Goal: Task Accomplishment & Management: Manage account settings

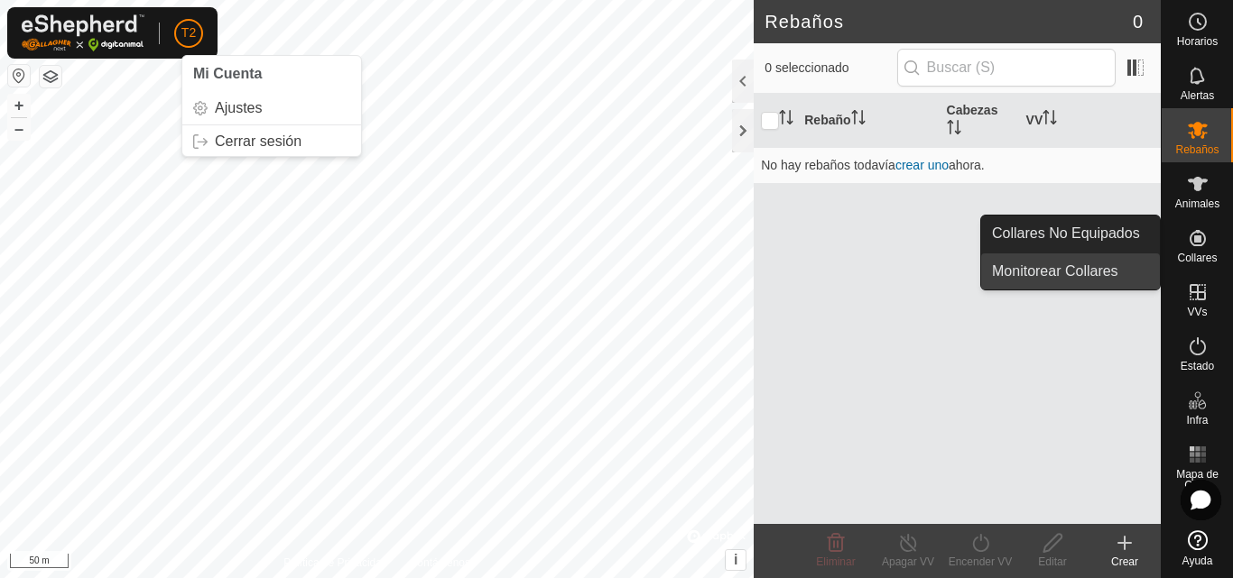
click at [1115, 272] on link "Monitorear Collares" at bounding box center [1070, 272] width 179 height 36
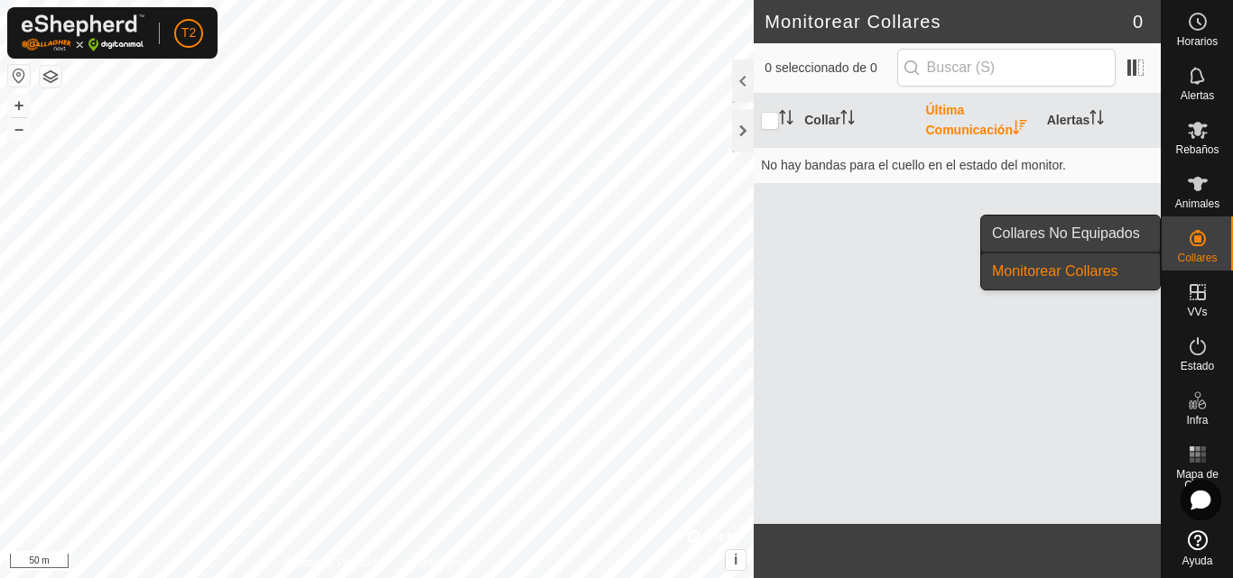
click at [1135, 234] on link "Collares No Equipados" at bounding box center [1070, 234] width 179 height 36
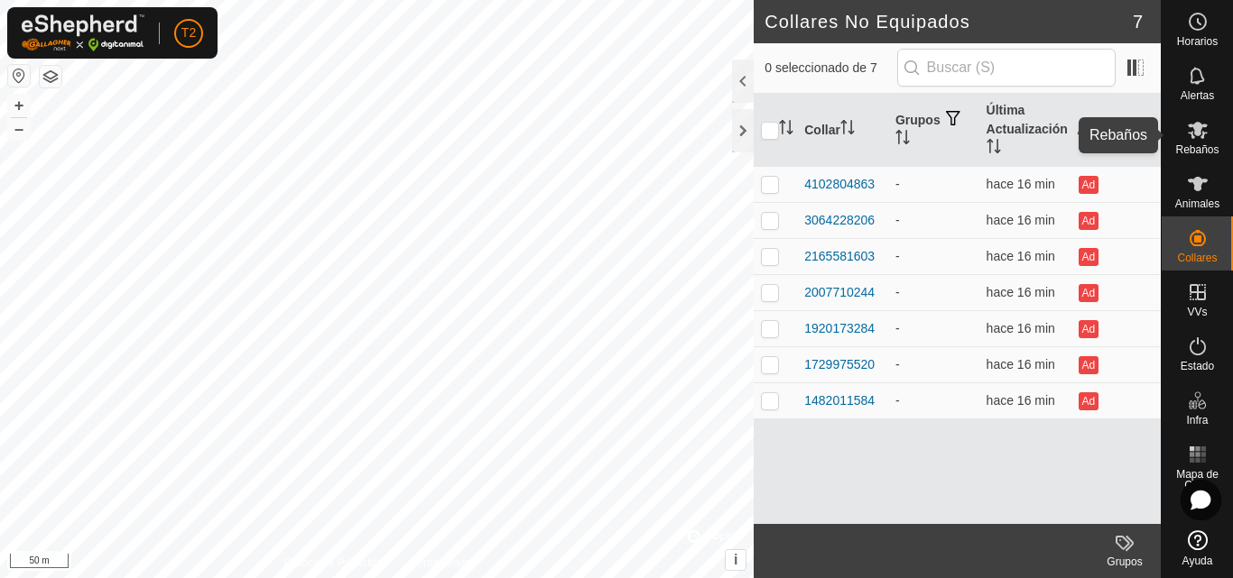
click at [1188, 144] on span "Rebaños" at bounding box center [1196, 149] width 43 height 11
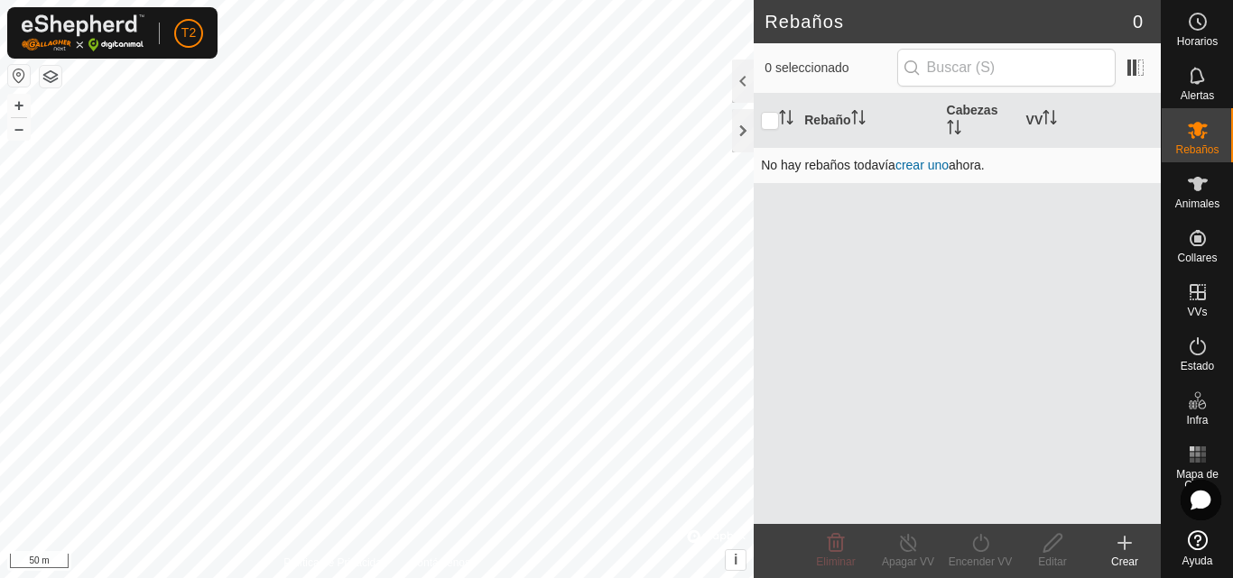
click at [929, 166] on link "crear uno" at bounding box center [921, 165] width 53 height 14
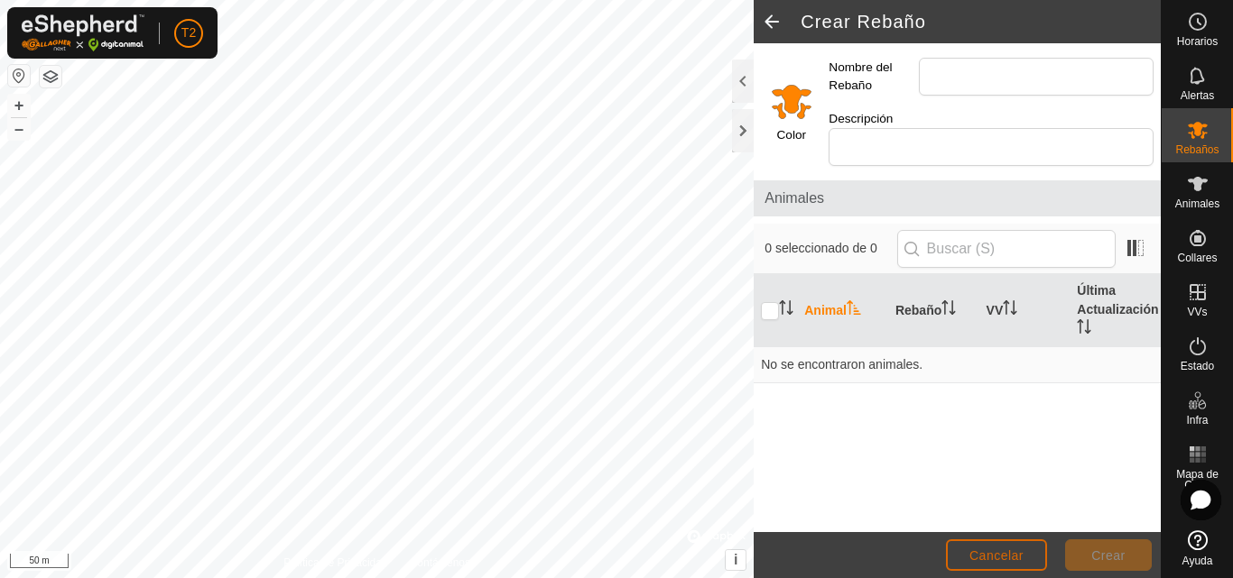
click at [1011, 563] on button "Cancelar" at bounding box center [996, 556] width 101 height 32
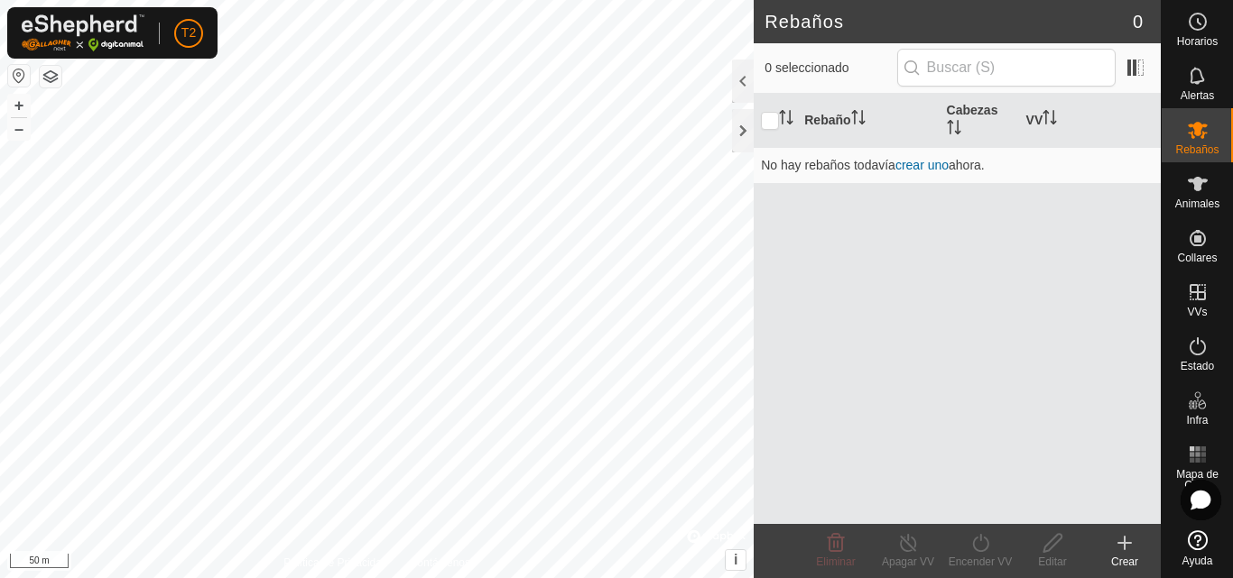
click at [1121, 540] on icon at bounding box center [1124, 543] width 22 height 22
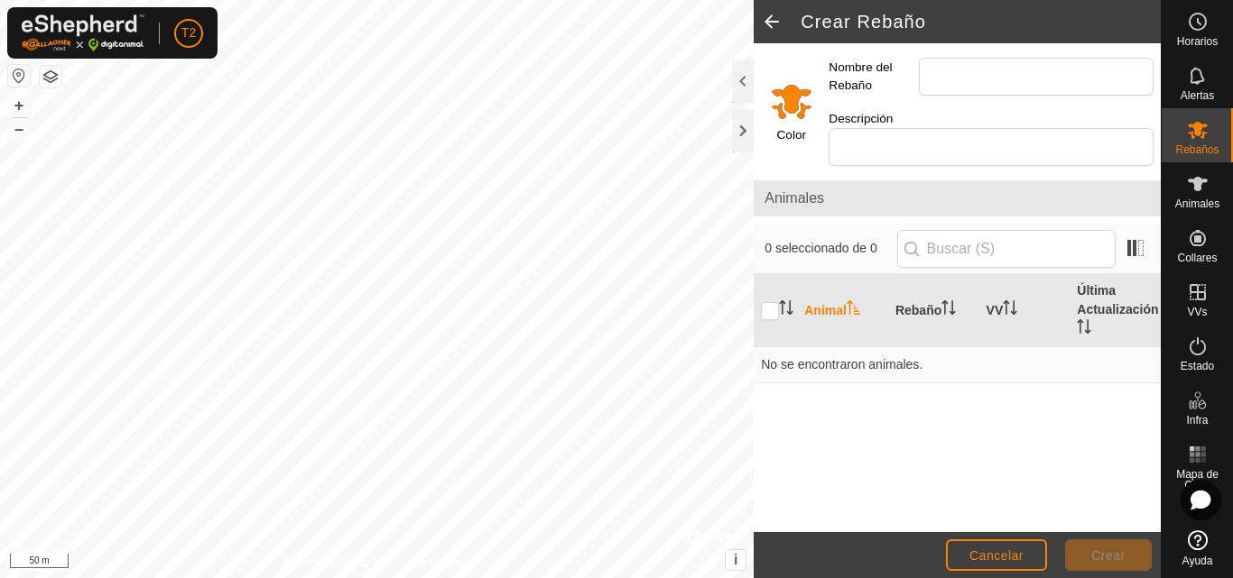
click at [767, 19] on span at bounding box center [771, 21] width 36 height 43
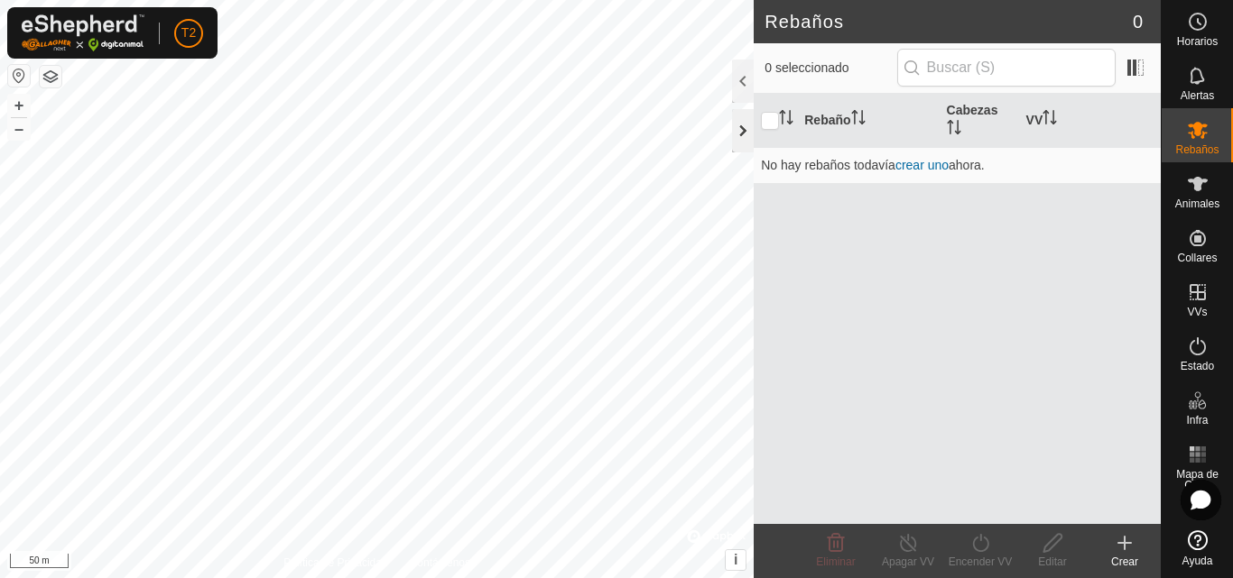
click at [740, 135] on div at bounding box center [743, 130] width 22 height 43
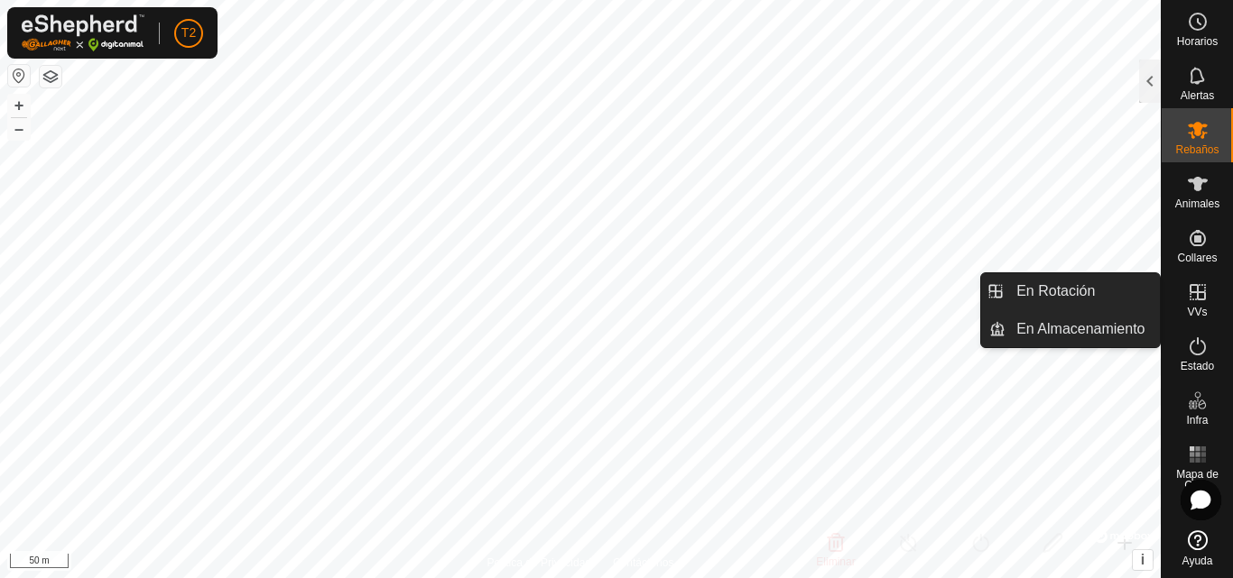
click at [1194, 296] on icon at bounding box center [1198, 293] width 22 height 22
click at [1110, 291] on link "En Rotación" at bounding box center [1082, 291] width 154 height 36
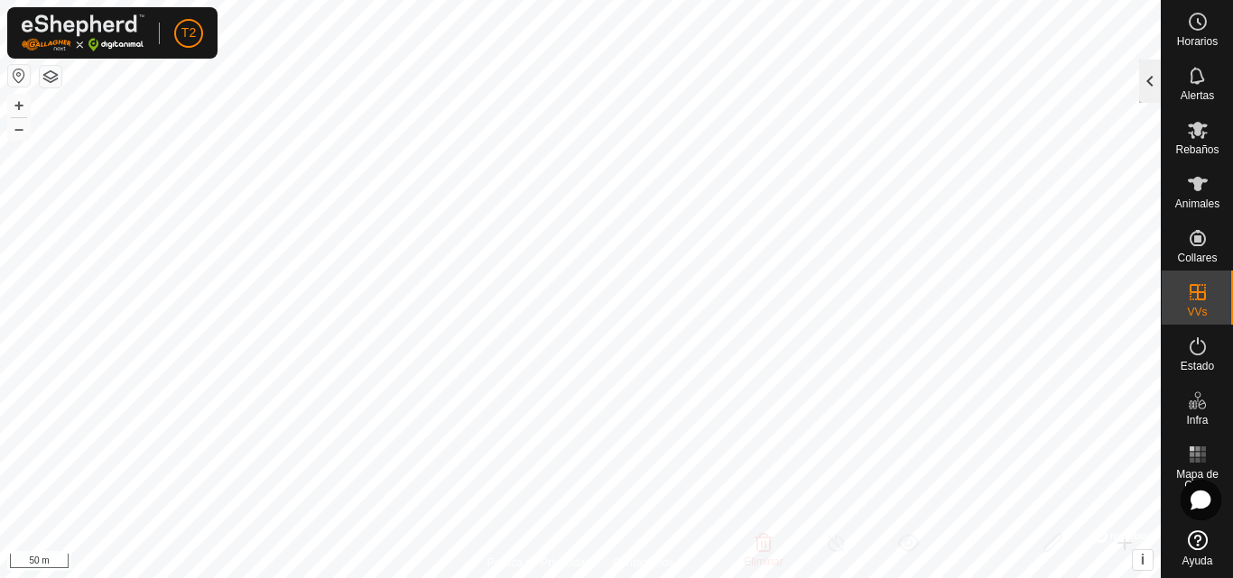
click at [1146, 70] on div at bounding box center [1150, 81] width 22 height 43
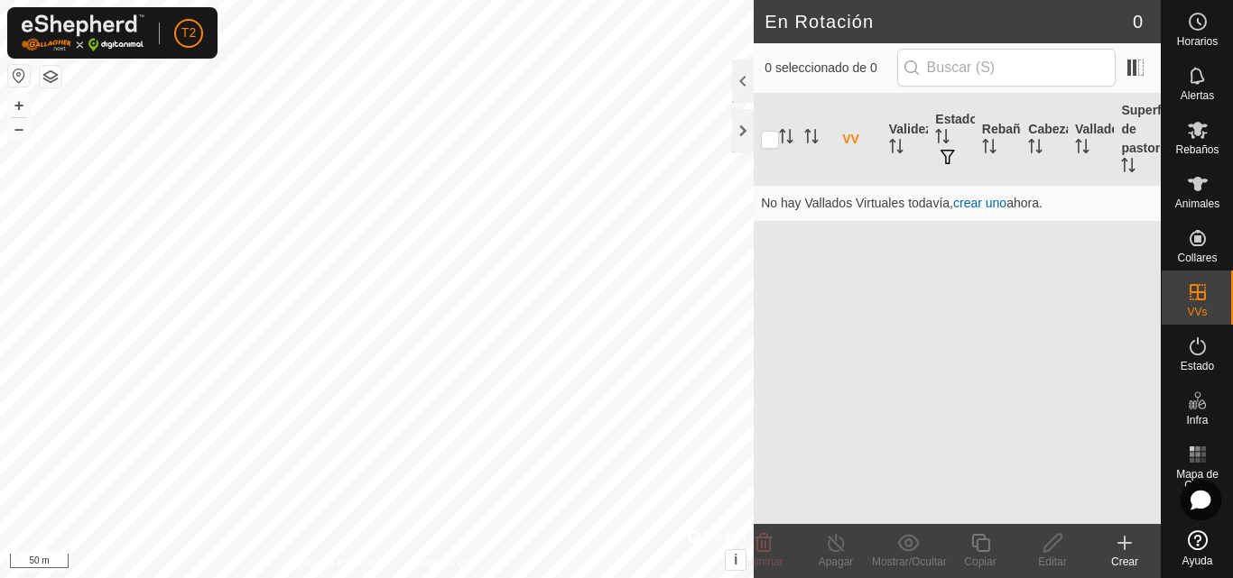
click at [1124, 545] on icon at bounding box center [1124, 543] width 0 height 13
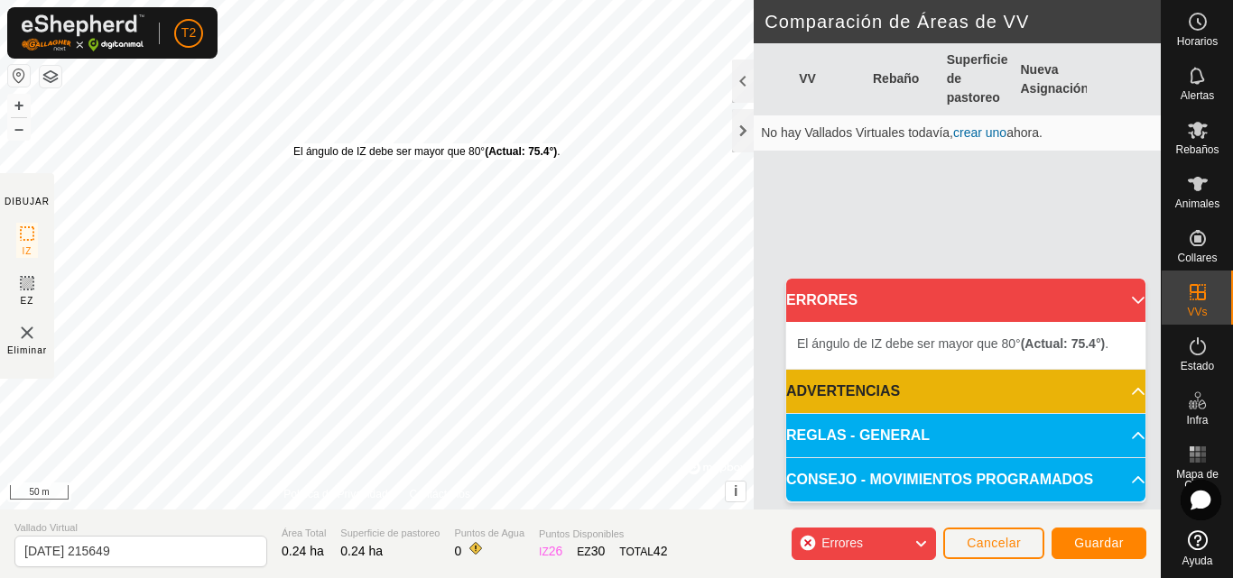
click at [293, 143] on div "El [PERSON_NAME] de IZ debe ser mayor que 80° (Actual: 75.4°) ." at bounding box center [426, 151] width 267 height 16
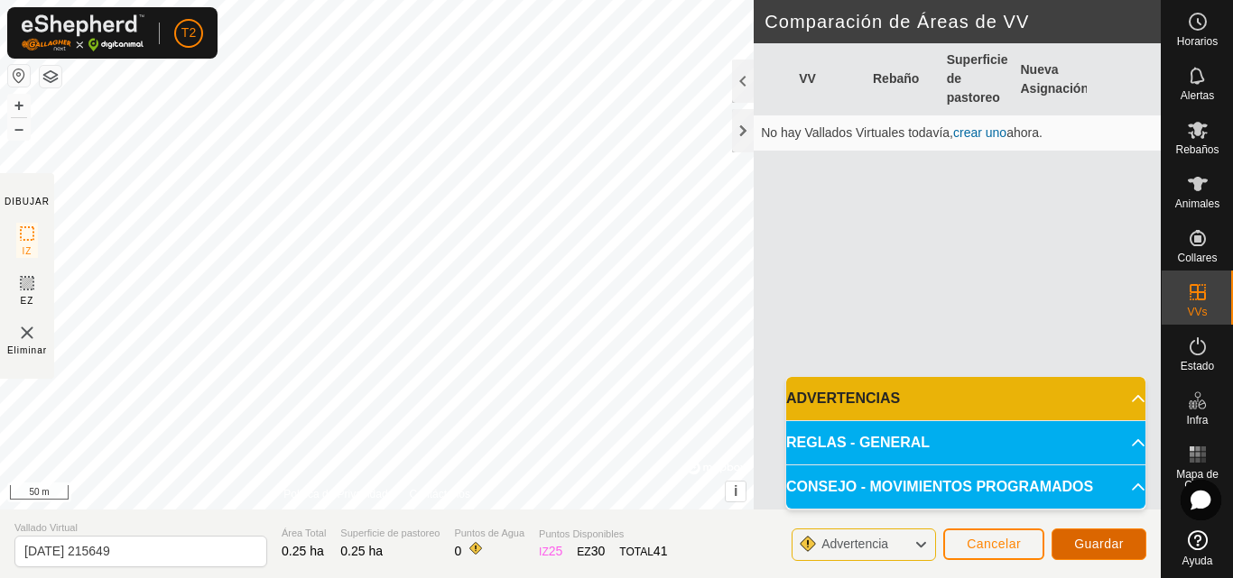
click at [1095, 540] on span "Guardar" at bounding box center [1099, 544] width 50 height 14
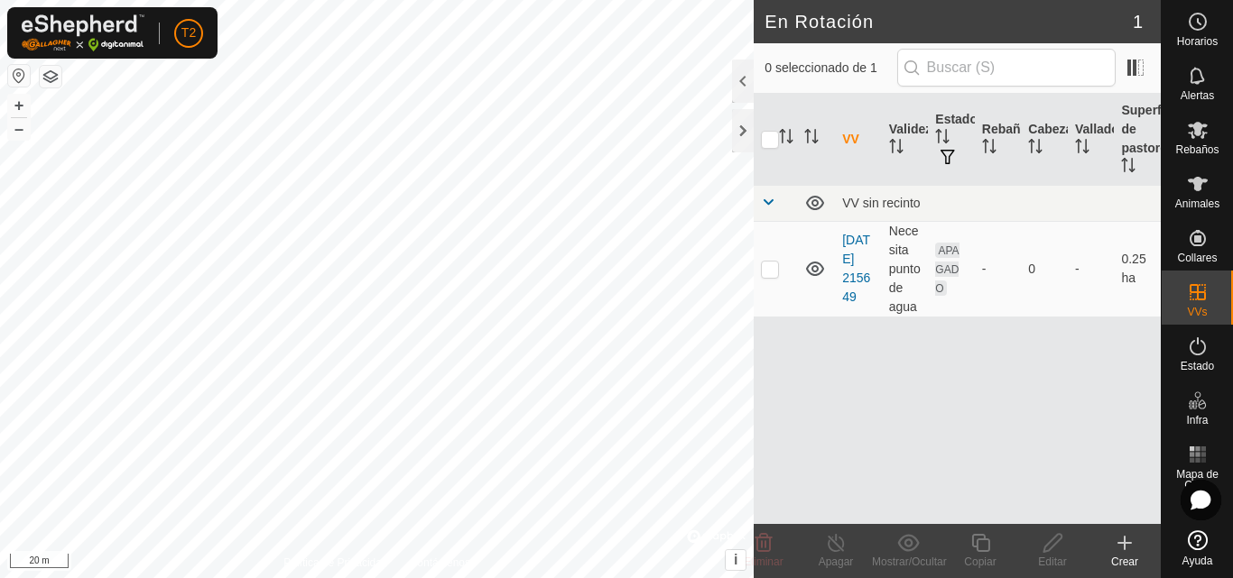
click at [1123, 543] on icon at bounding box center [1124, 543] width 13 height 0
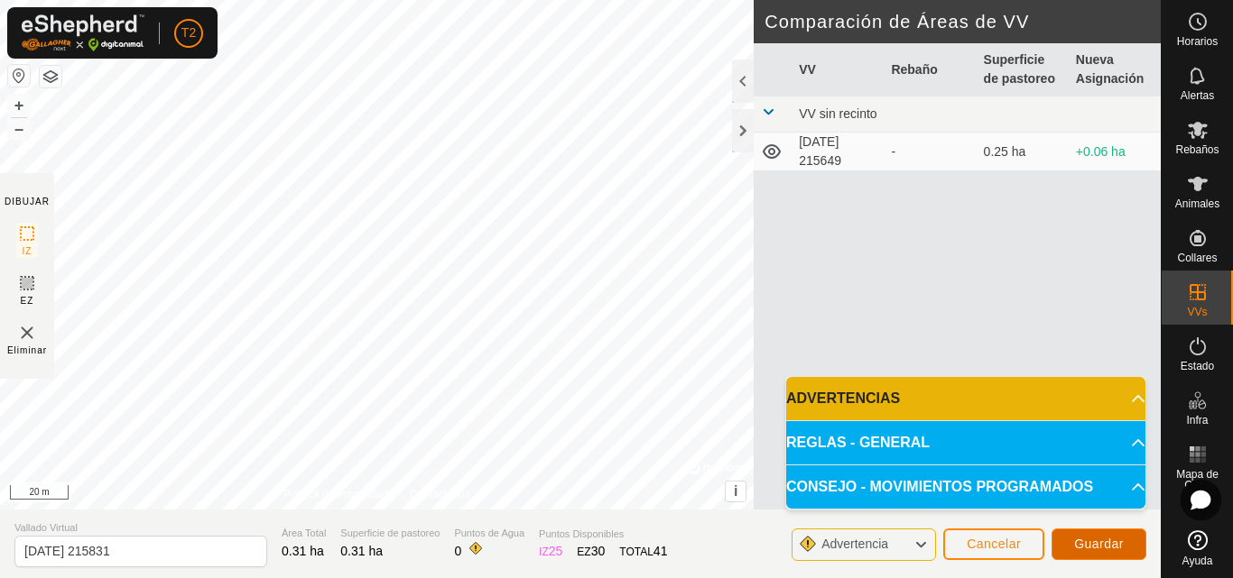
click at [1095, 545] on span "Guardar" at bounding box center [1099, 544] width 50 height 14
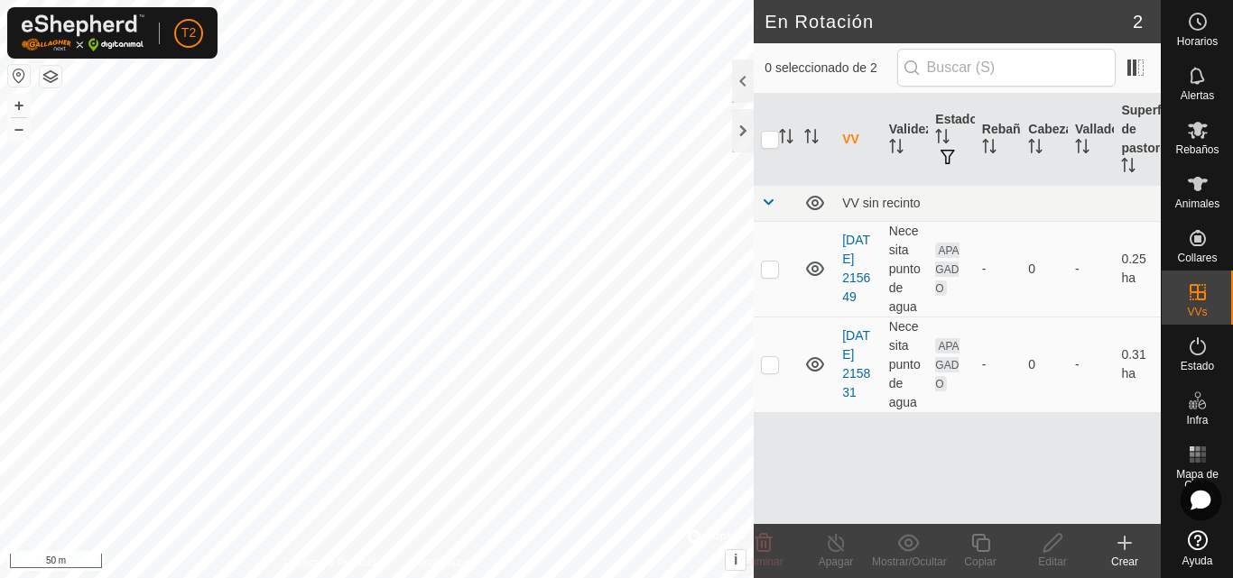
click at [1124, 543] on icon at bounding box center [1124, 543] width 13 height 0
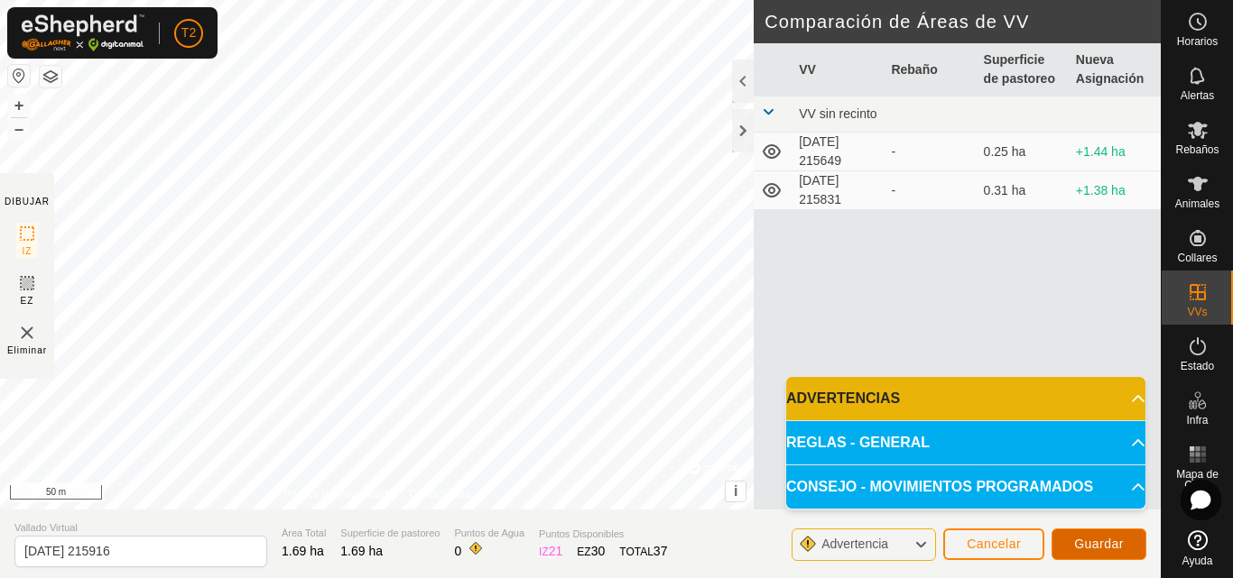
drag, startPoint x: 761, startPoint y: 440, endPoint x: 1105, endPoint y: 548, distance: 361.0
click at [1105, 548] on span "Guardar" at bounding box center [1099, 544] width 50 height 14
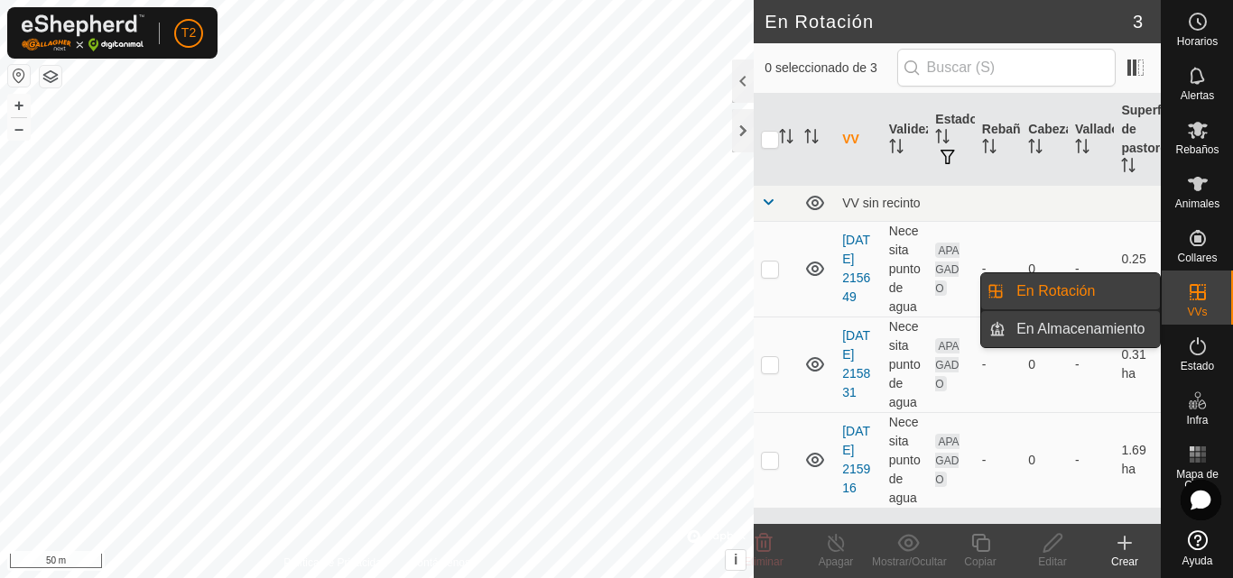
click at [1077, 329] on link "En Almacenamiento" at bounding box center [1082, 329] width 154 height 36
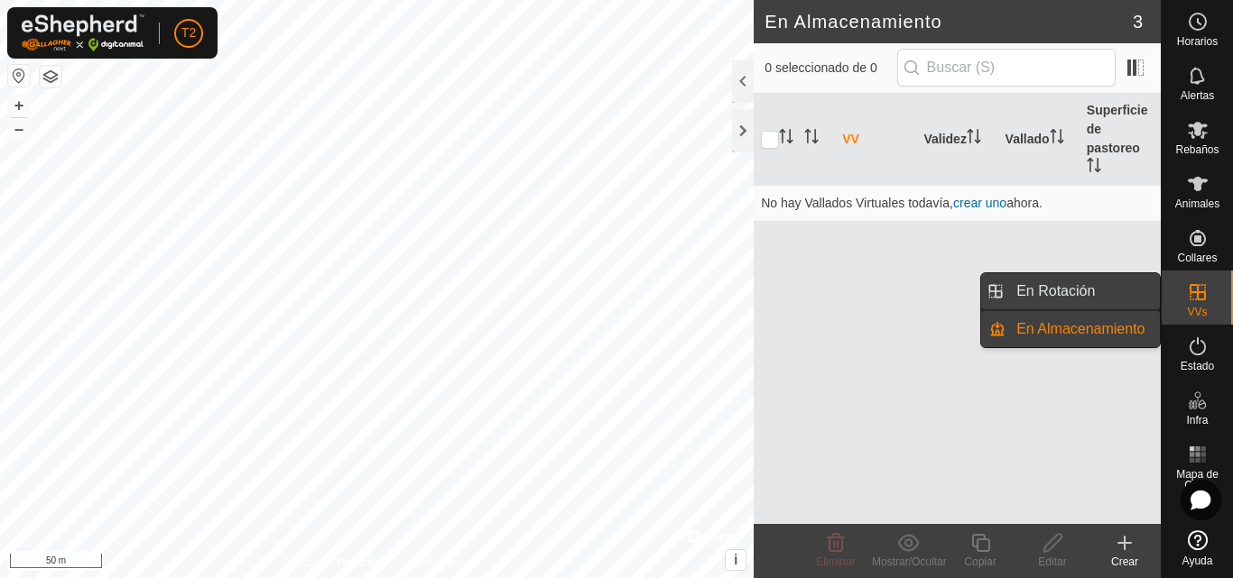
click at [1050, 291] on link "En Rotación" at bounding box center [1082, 291] width 154 height 36
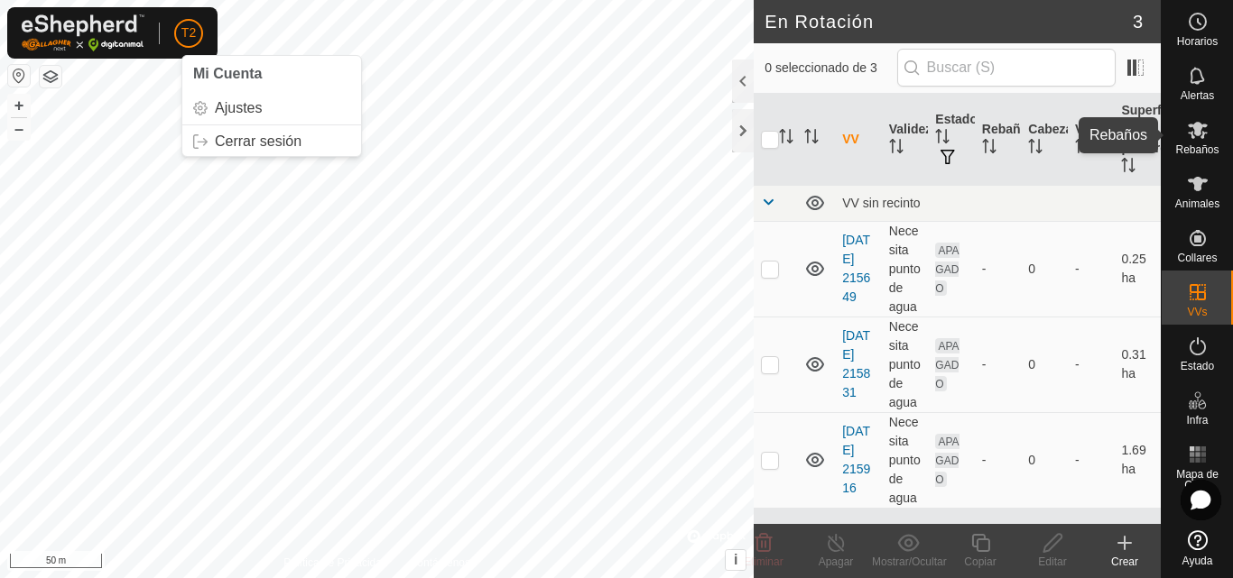
click at [1197, 136] on icon at bounding box center [1198, 130] width 22 height 22
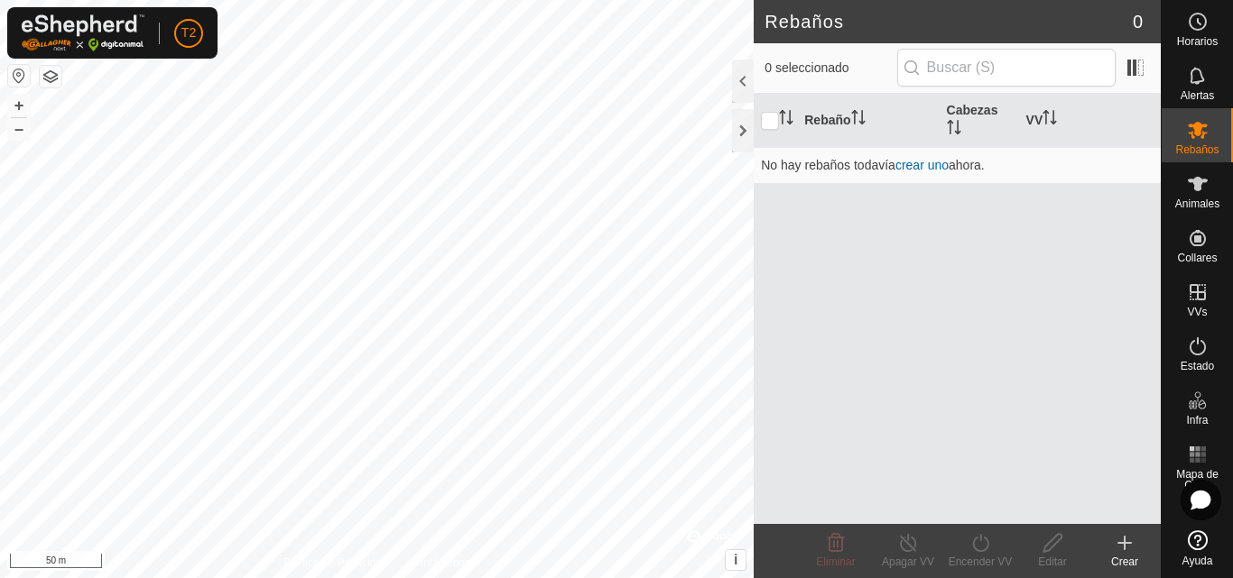
click at [1120, 538] on icon at bounding box center [1124, 543] width 22 height 22
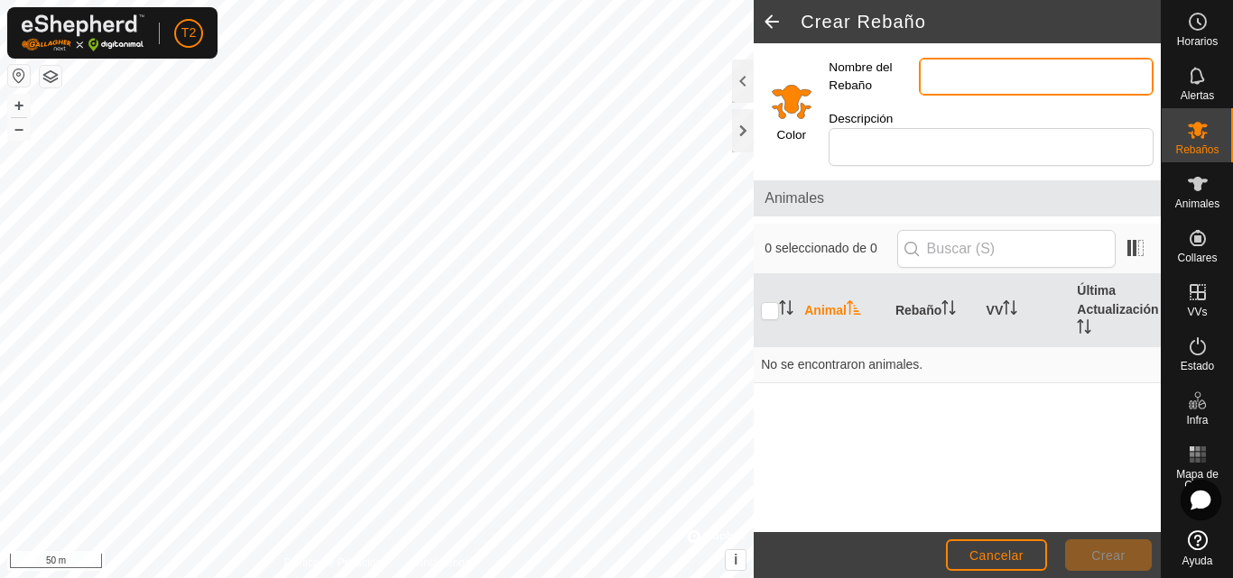
click at [929, 76] on input "Nombre del Rebaño" at bounding box center [1036, 77] width 235 height 38
type input "1"
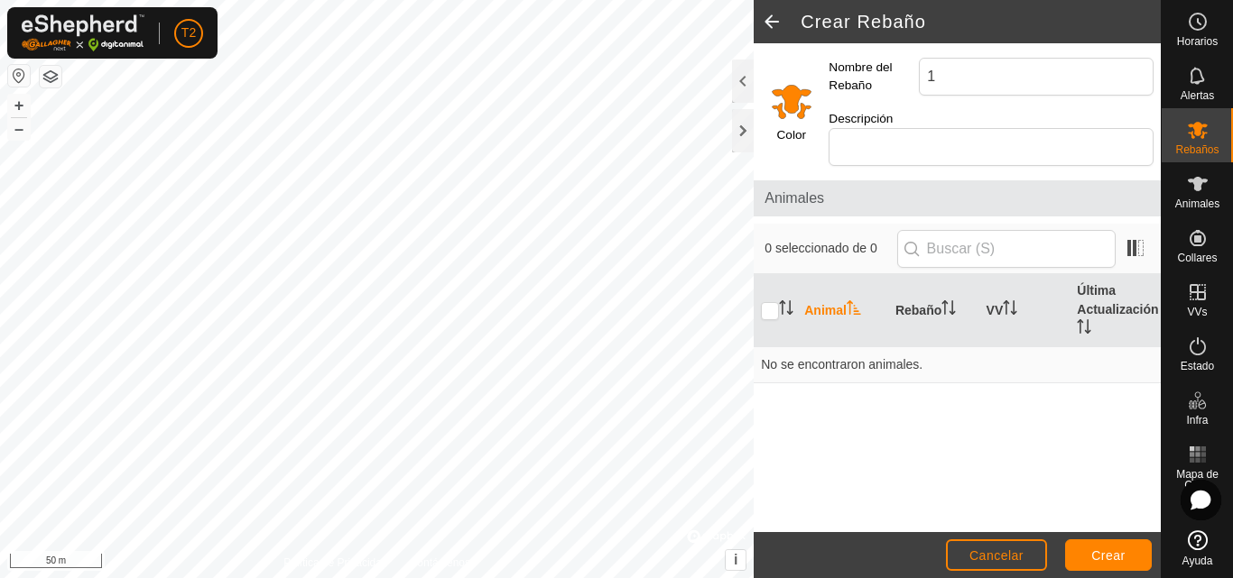
click at [819, 200] on span "Animales" at bounding box center [956, 199] width 385 height 22
click at [855, 306] on icon "Activar para ordenar" at bounding box center [853, 307] width 14 height 14
click at [855, 307] on icon "Activar para ordenar" at bounding box center [853, 307] width 14 height 14
click at [770, 313] on input "checkbox" at bounding box center [770, 311] width 18 height 18
checkbox input "true"
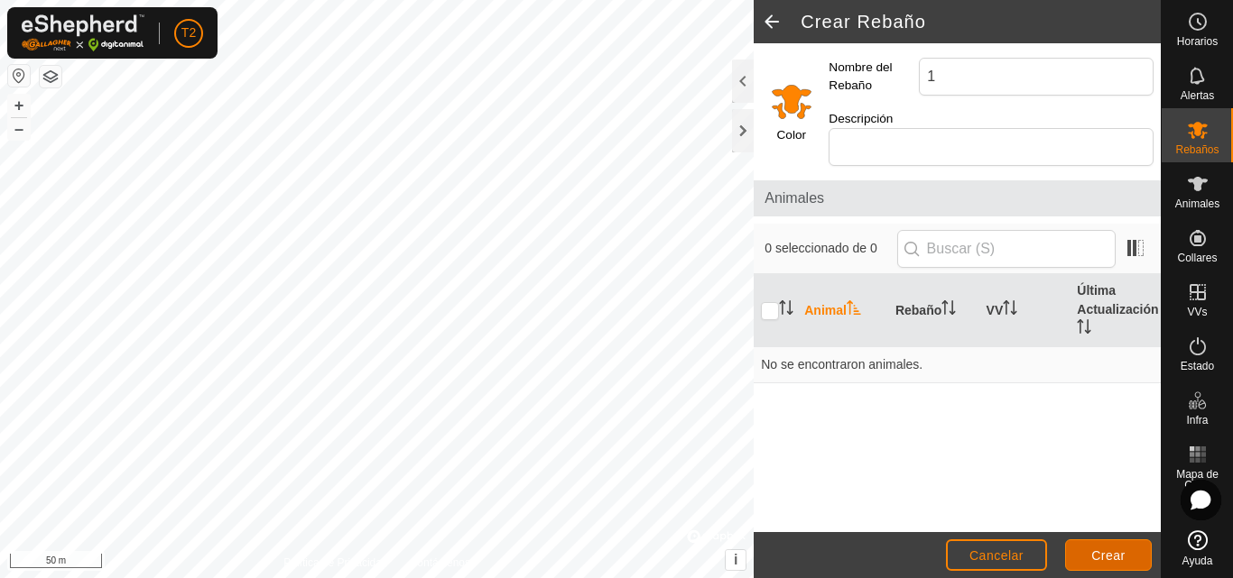
click at [1112, 554] on span "Crear" at bounding box center [1108, 556] width 34 height 14
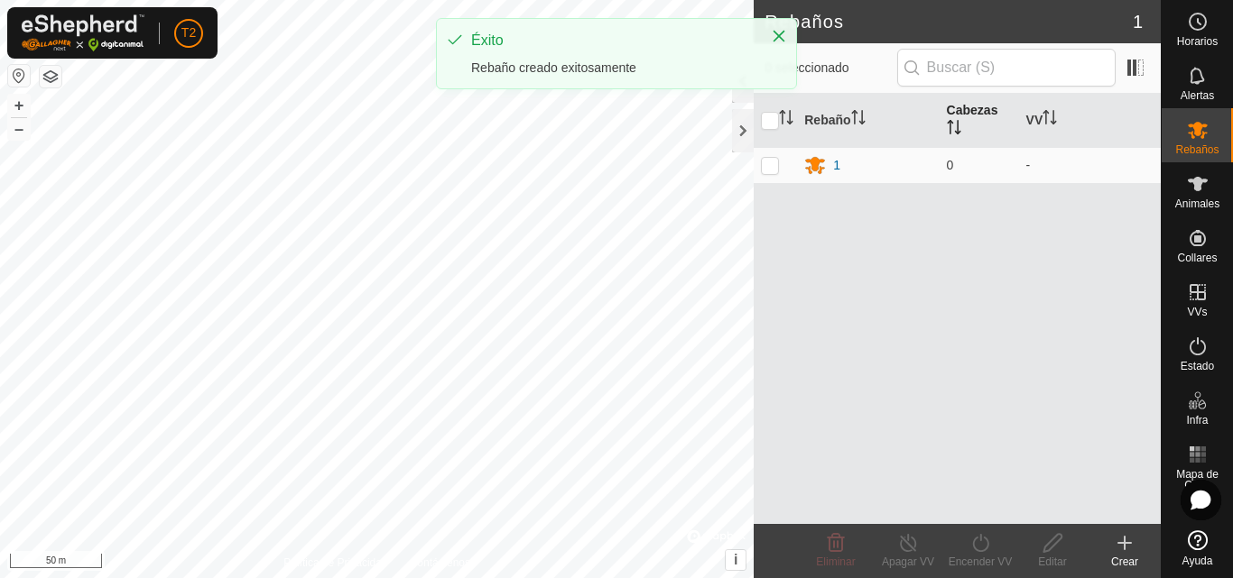
click at [970, 110] on th "Cabezas" at bounding box center [978, 121] width 79 height 54
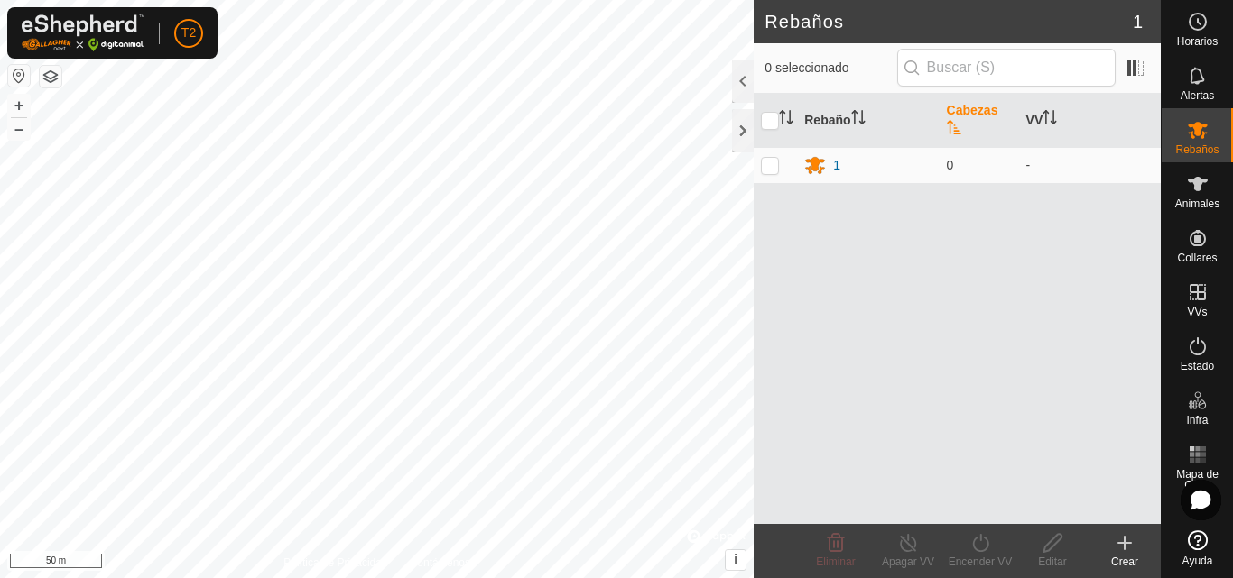
click at [955, 131] on icon "Activar para ordenar" at bounding box center [954, 127] width 14 height 14
click at [1137, 68] on span at bounding box center [1135, 67] width 29 height 29
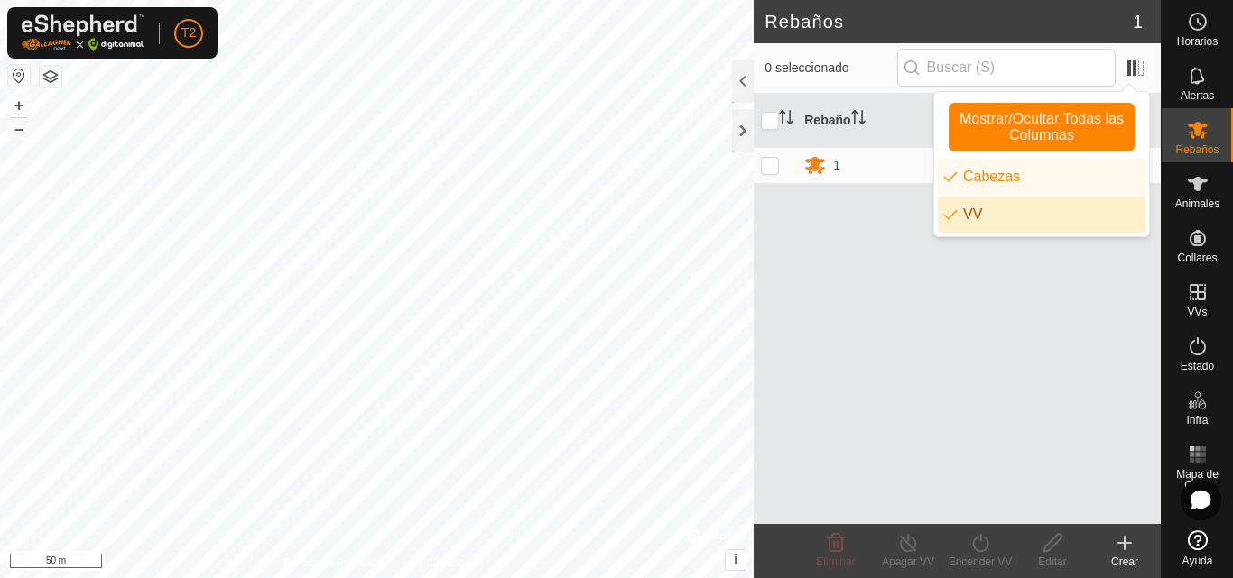
click at [963, 272] on div "Rebaño [PERSON_NAME] 1 0 -" at bounding box center [956, 309] width 407 height 430
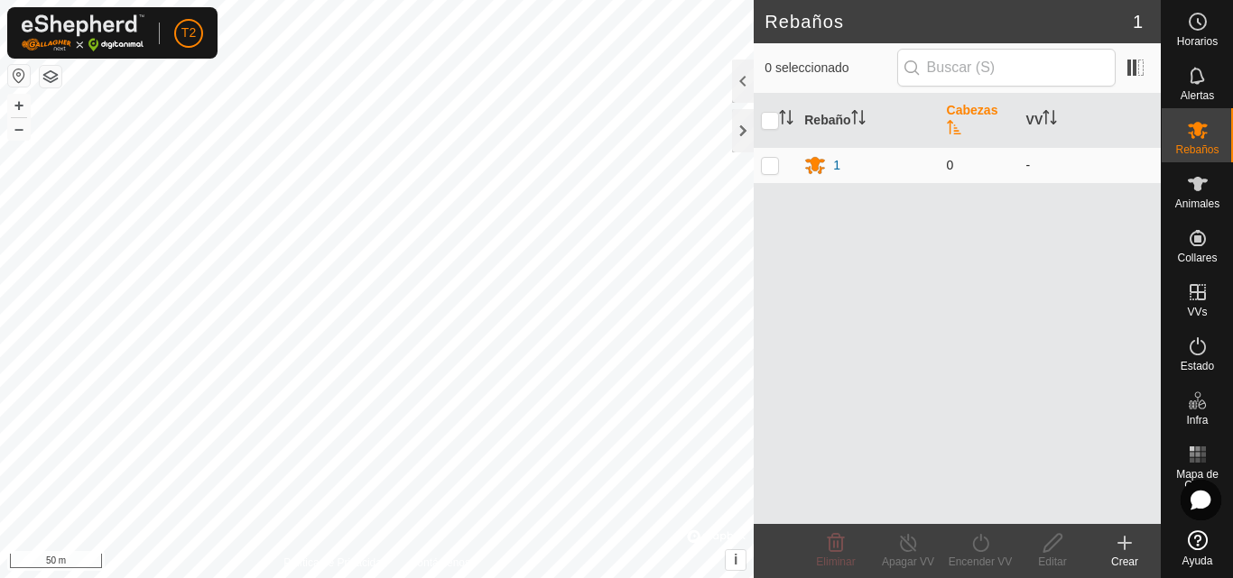
click at [770, 171] on p-checkbox at bounding box center [770, 165] width 18 height 14
checkbox input "true"
click at [1052, 548] on icon at bounding box center [1052, 543] width 18 height 18
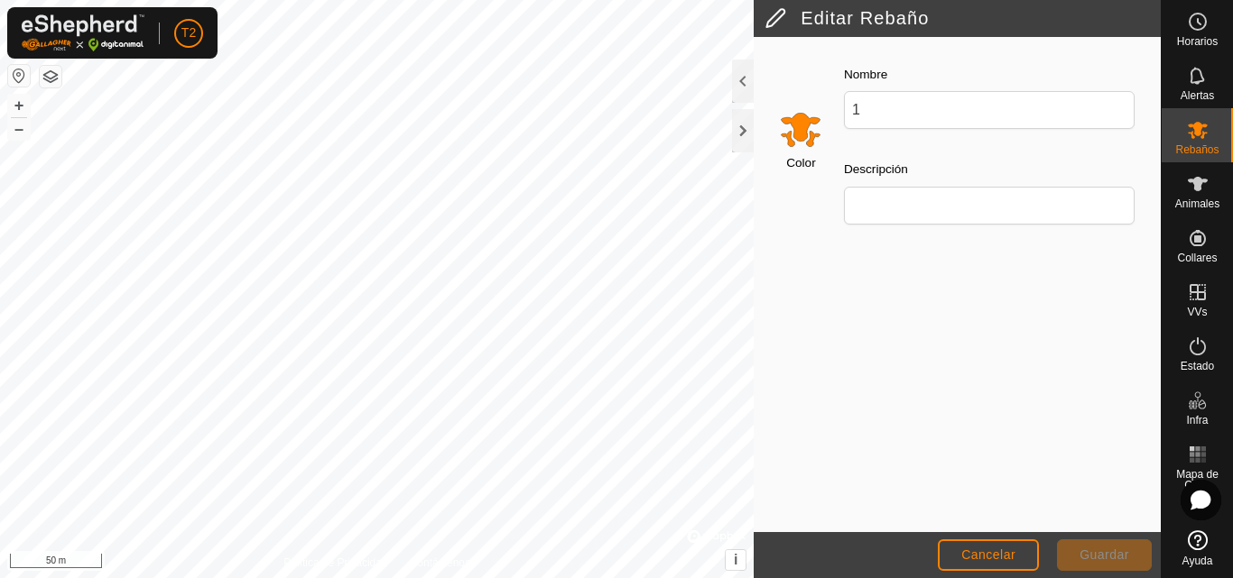
click at [796, 126] on input "Select a color" at bounding box center [800, 128] width 43 height 43
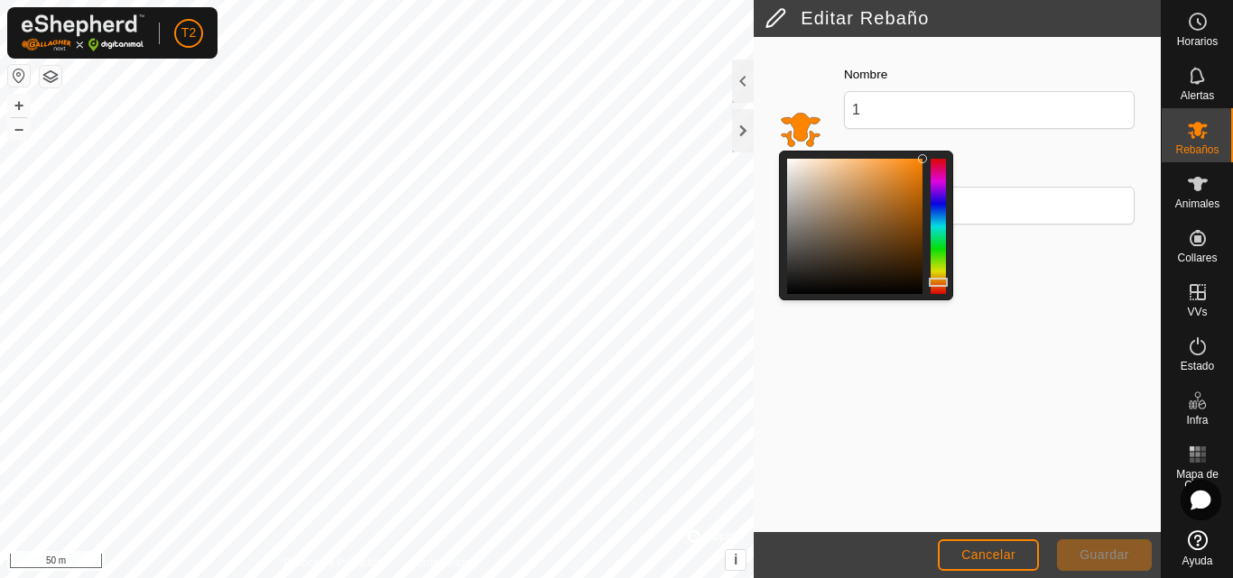
click at [1049, 328] on div "Color Nombre 1 Descripción" at bounding box center [956, 284] width 407 height 495
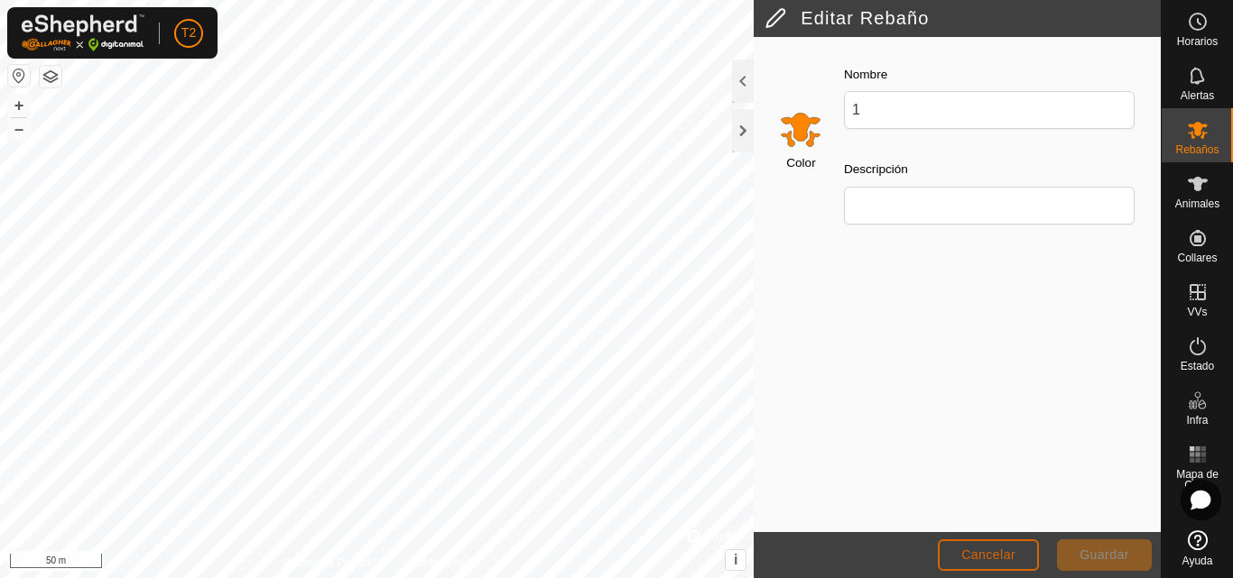
click at [1014, 553] on span "Cancelar" at bounding box center [988, 555] width 54 height 14
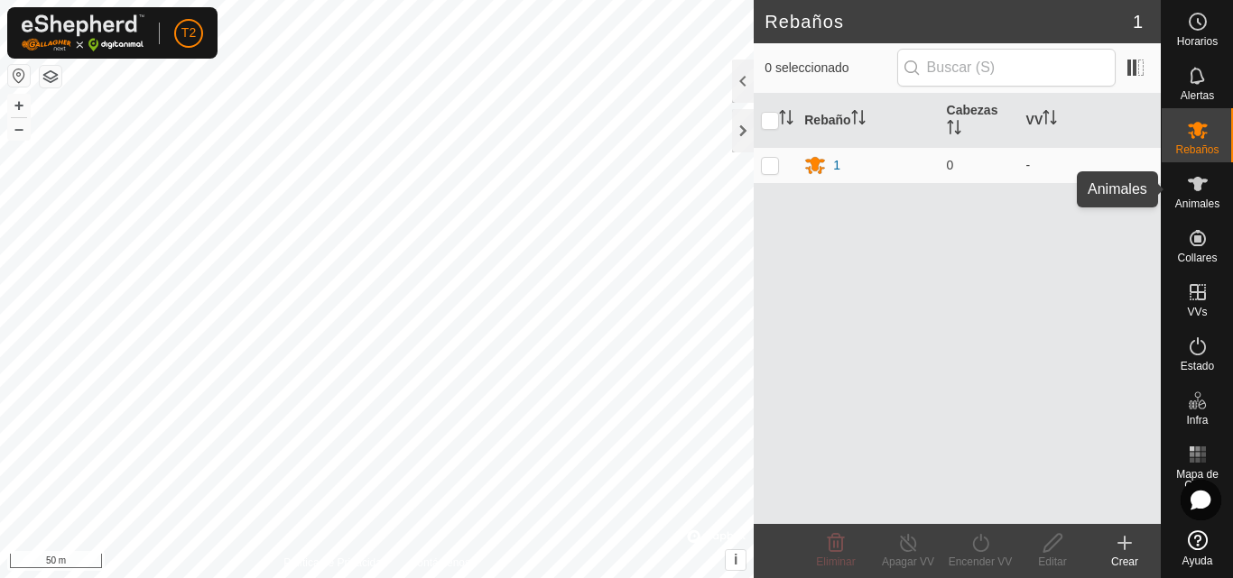
click at [1205, 184] on icon at bounding box center [1198, 184] width 22 height 22
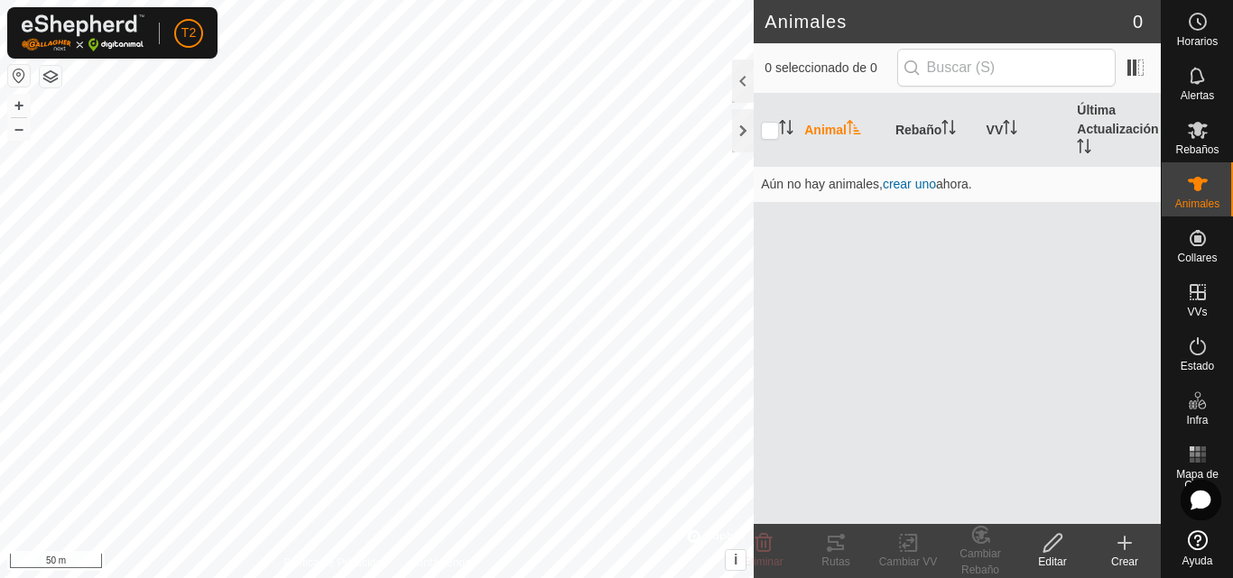
click at [1129, 546] on icon at bounding box center [1124, 543] width 22 height 22
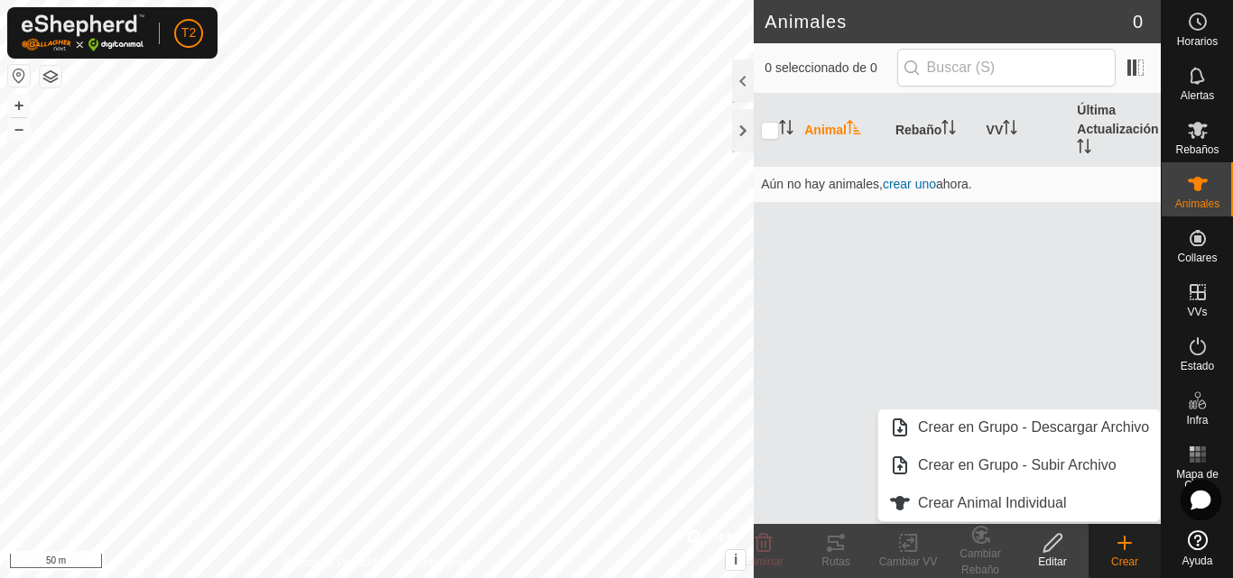
click at [1126, 543] on icon at bounding box center [1124, 543] width 13 height 0
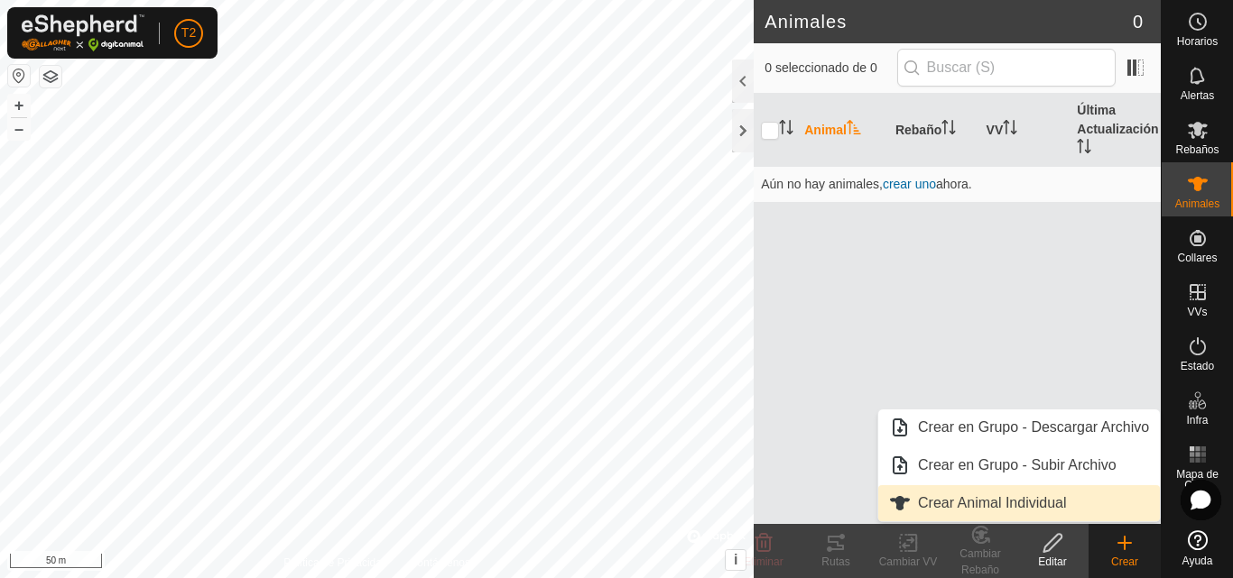
click at [1028, 499] on link "Crear Animal Individual" at bounding box center [1019, 503] width 282 height 36
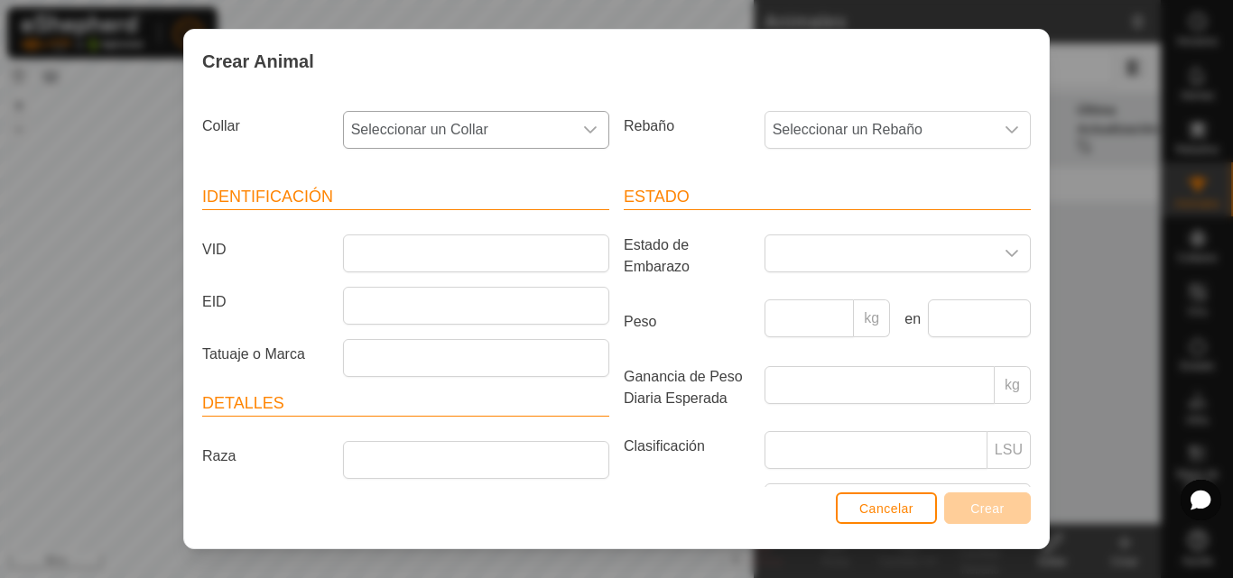
click at [583, 127] on icon "dropdown trigger" at bounding box center [590, 130] width 14 height 14
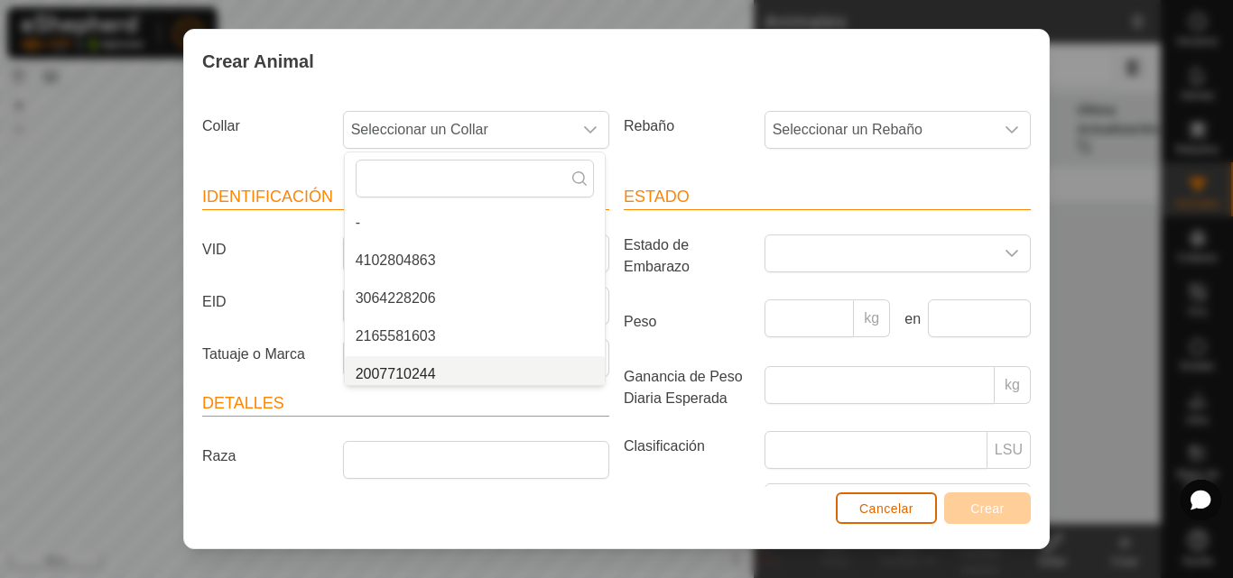
click at [882, 514] on span "Cancelar" at bounding box center [886, 509] width 54 height 14
